Goal: Task Accomplishment & Management: Manage account settings

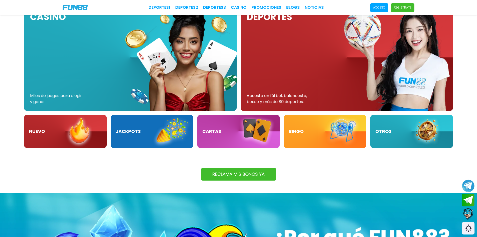
click at [381, 9] on p "Acceso" at bounding box center [379, 7] width 12 height 5
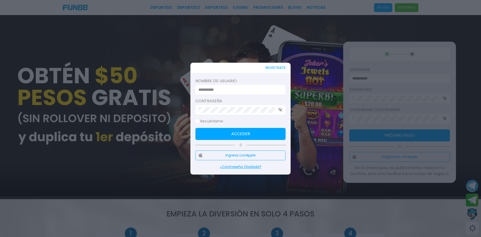
click at [237, 90] on input at bounding box center [238, 90] width 81 height 6
type input "**********"
click button "Acceder" at bounding box center [240, 134] width 90 height 12
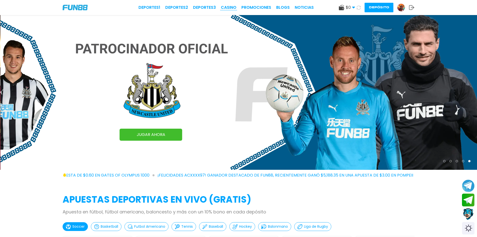
click at [228, 7] on link "CASINO" at bounding box center [229, 8] width 16 height 6
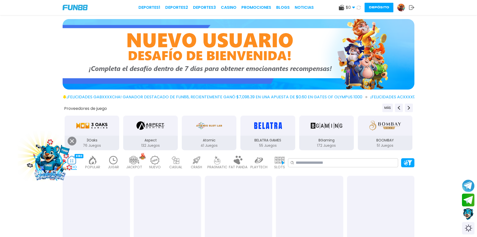
click at [400, 10] on img at bounding box center [401, 8] width 8 height 8
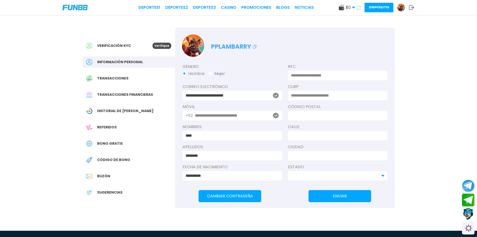
click at [99, 141] on span "Bono Gratis" at bounding box center [110, 143] width 26 height 5
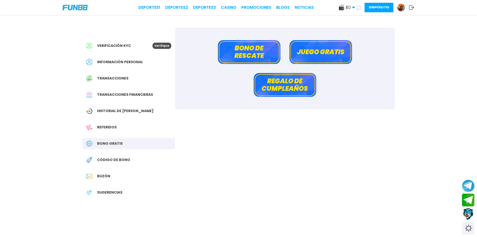
click at [311, 38] on div "[PERSON_NAME] de rescate Juego gratis Regalo de cumpleaños" at bounding box center [285, 69] width 220 height 82
click at [312, 48] on button "Juego gratis" at bounding box center [320, 52] width 63 height 24
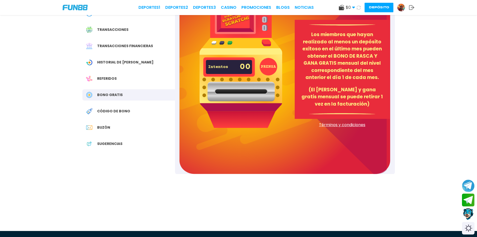
scroll to position [50, 0]
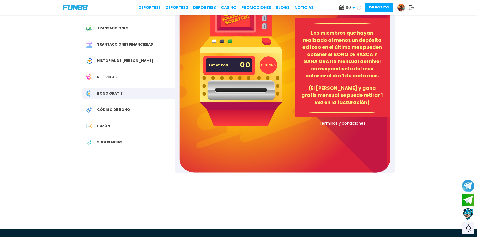
click at [267, 63] on button "PRENSA" at bounding box center [269, 65] width 18 height 18
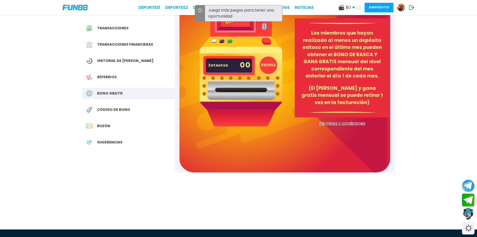
click at [245, 92] on img at bounding box center [241, 59] width 83 height 134
click at [396, 66] on div "Verificación KYC Verifique Información personal Transacciones Transacciones fin…" at bounding box center [238, 89] width 324 height 249
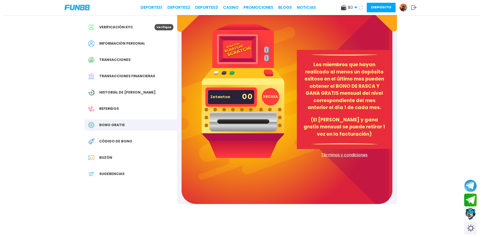
scroll to position [0, 0]
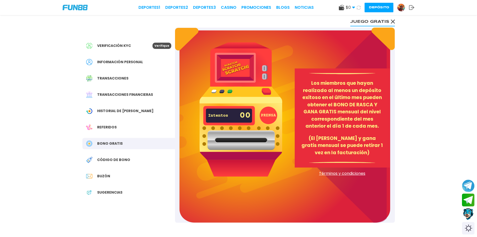
click at [117, 111] on span "Historial de [PERSON_NAME]" at bounding box center [125, 110] width 56 height 5
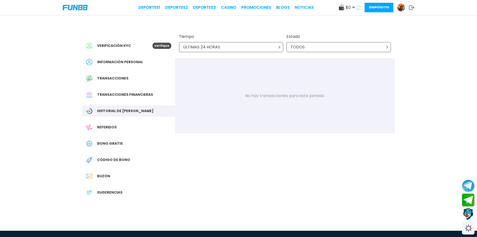
click at [279, 47] on icon at bounding box center [279, 47] width 3 height 3
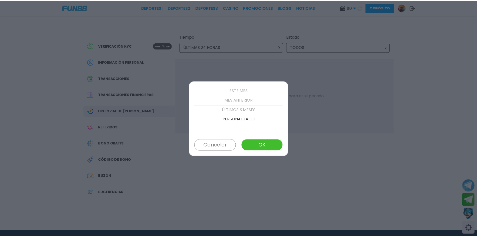
scroll to position [48, 0]
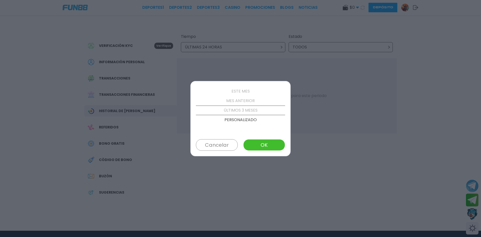
click at [244, 110] on p "ÚLTIMOS 3 MESES" at bounding box center [240, 110] width 89 height 10
click at [259, 143] on button "OK" at bounding box center [264, 145] width 42 height 12
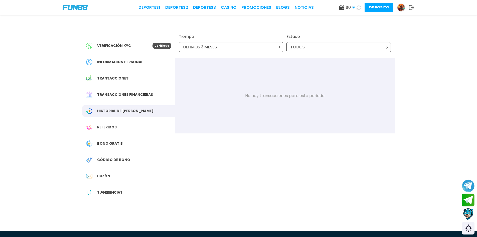
click at [113, 144] on span "Bono Gratis" at bounding box center [110, 143] width 26 height 5
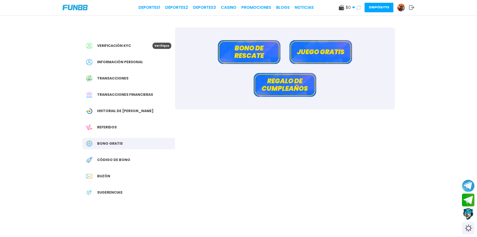
click at [250, 56] on button "Bono de rescate" at bounding box center [249, 52] width 63 height 24
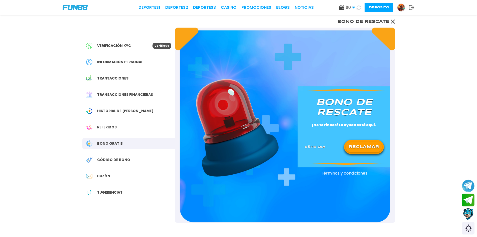
click at [359, 144] on button "RECLAMAR" at bounding box center [364, 146] width 36 height 11
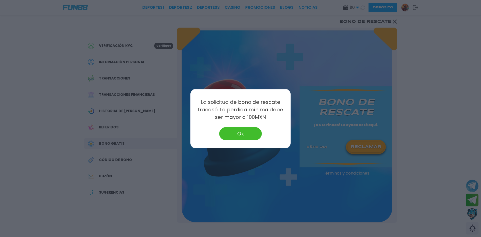
click at [251, 133] on button "Ok" at bounding box center [240, 133] width 43 height 13
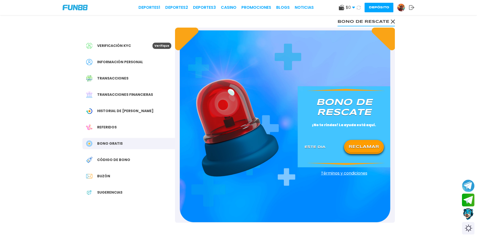
click at [358, 144] on button "RECLAMAR" at bounding box center [364, 146] width 36 height 11
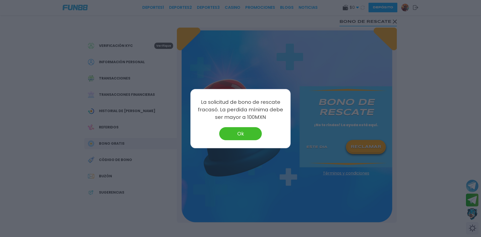
click at [256, 131] on button "Ok" at bounding box center [240, 133] width 43 height 13
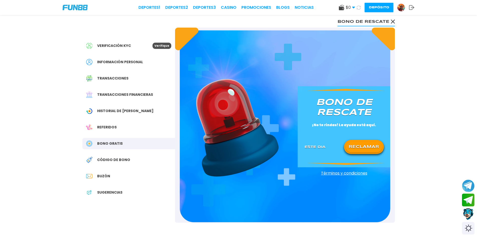
click at [391, 20] on icon at bounding box center [393, 22] width 4 height 4
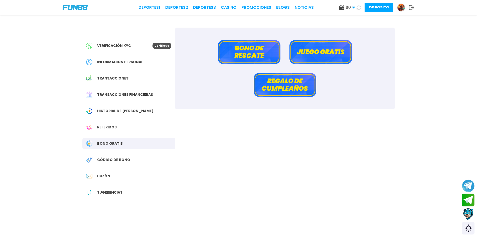
click at [295, 81] on button "Regalo de cumpleaños" at bounding box center [285, 85] width 63 height 24
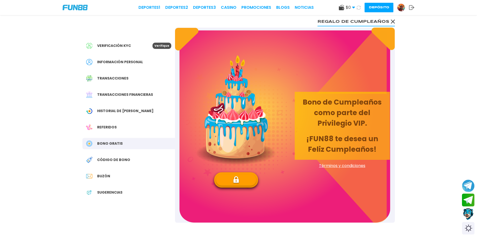
click at [392, 18] on button "Regalo de cumpleaños" at bounding box center [355, 21] width 77 height 10
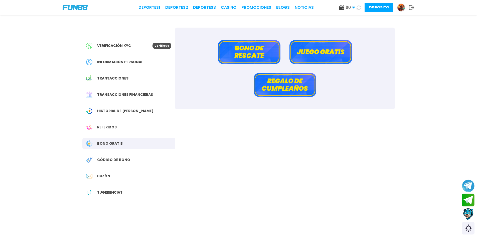
click at [349, 54] on button "Juego gratis" at bounding box center [320, 52] width 63 height 24
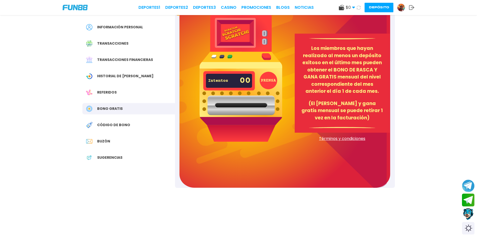
scroll to position [42, 0]
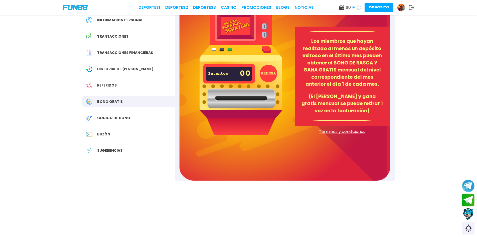
drag, startPoint x: 138, startPoint y: 144, endPoint x: 133, endPoint y: 138, distance: 7.3
click at [138, 144] on div "Verificación KYC Verifique Información personal Transacciones Transacciones fin…" at bounding box center [128, 80] width 93 height 188
click at [120, 119] on span "Código de bono" at bounding box center [113, 117] width 33 height 5
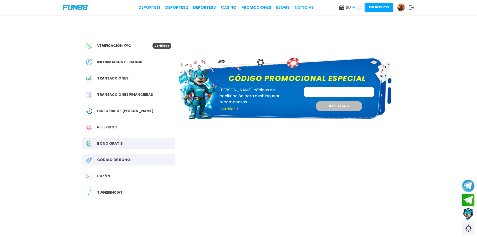
click at [104, 177] on span "Buzón" at bounding box center [103, 175] width 13 height 5
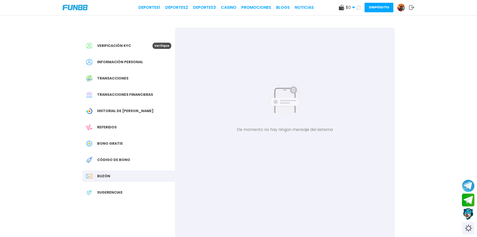
click at [123, 113] on span "Historial de [PERSON_NAME]" at bounding box center [125, 110] width 56 height 5
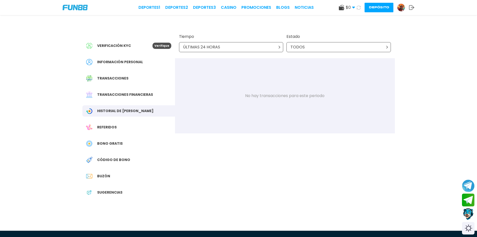
click at [120, 60] on span "Información personal" at bounding box center [120, 61] width 46 height 5
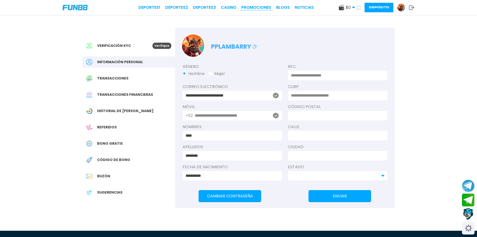
click at [249, 8] on link "Promociones" at bounding box center [256, 8] width 30 height 6
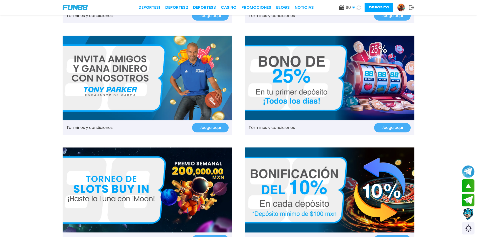
scroll to position [217, 0]
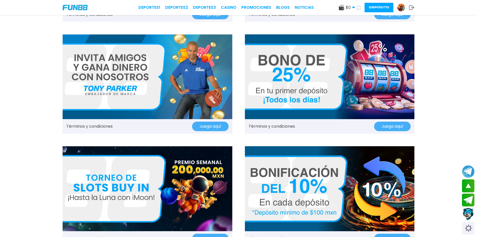
click at [467, 215] on button "Contact customer service" at bounding box center [468, 214] width 13 height 14
click at [354, 7] on use at bounding box center [353, 8] width 3 height 2
click at [400, 8] on img at bounding box center [401, 8] width 8 height 8
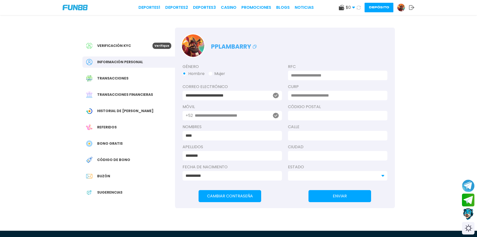
click at [109, 78] on span "Transacciones" at bounding box center [112, 78] width 31 height 5
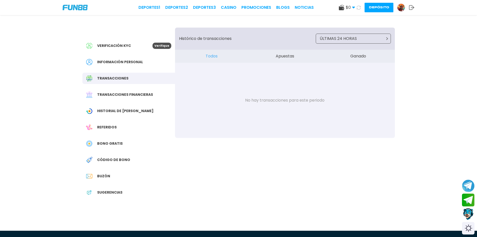
click at [117, 57] on div "Información personal" at bounding box center [128, 61] width 93 height 11
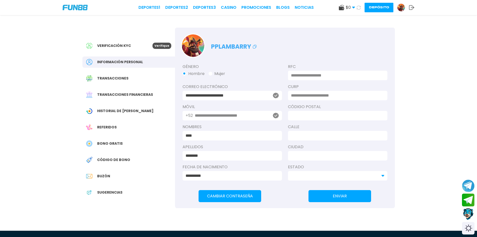
click at [121, 51] on div "Verificación KYC Verifique" at bounding box center [128, 45] width 93 height 11
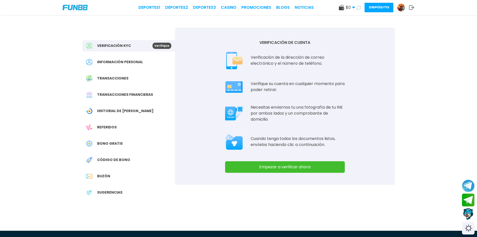
click at [67, 4] on div "Deportes 1 Deportes 2 Deportes 3 CASINO Promociones BLOGS NOTICIAS $ 0 Dinero R…" at bounding box center [238, 7] width 477 height 15
